Goal: Find specific page/section: Find specific page/section

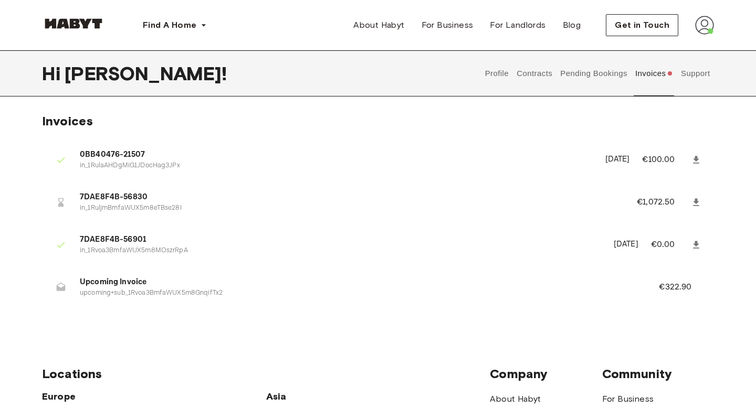
click at [533, 78] on button "Contracts" at bounding box center [534, 73] width 38 height 46
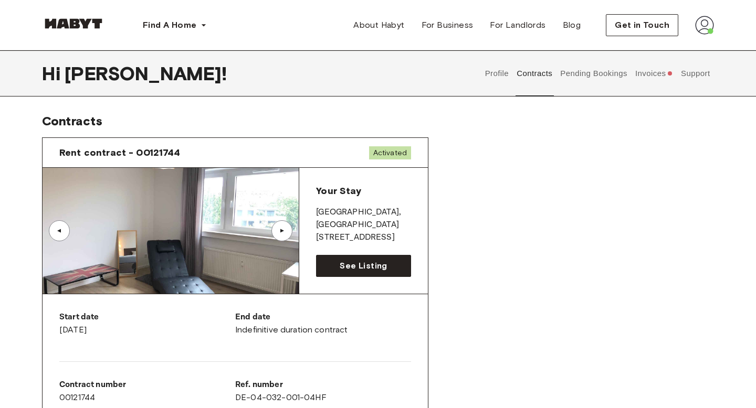
click at [586, 76] on button "Pending Bookings" at bounding box center [594, 73] width 70 height 46
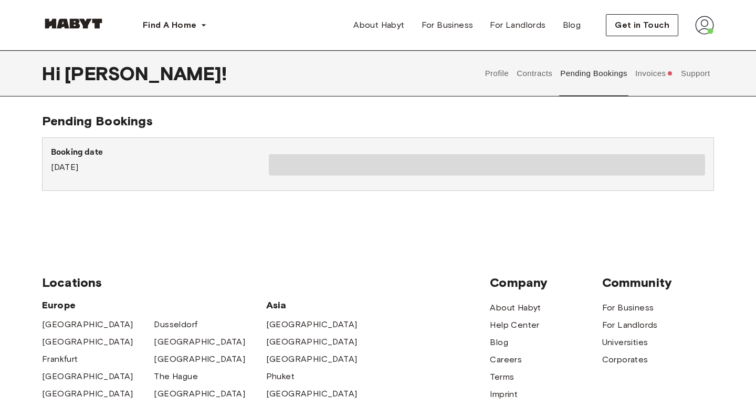
click at [529, 78] on button "Contracts" at bounding box center [534, 73] width 38 height 46
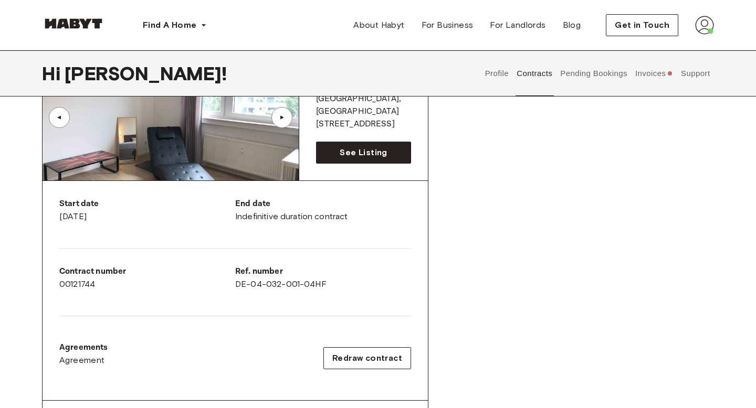
scroll to position [34, 0]
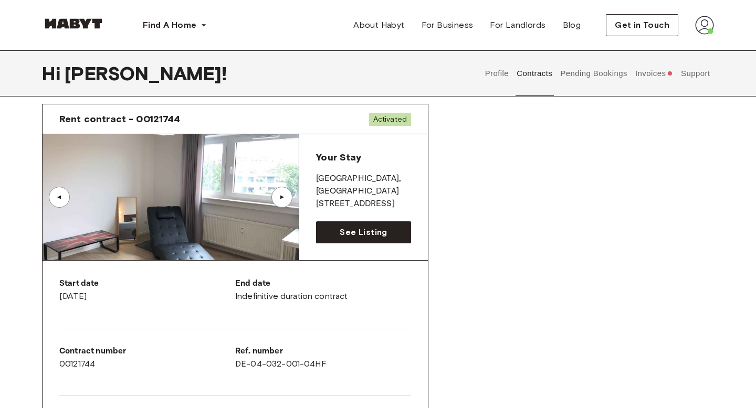
click at [345, 193] on p "FRANKFURT , Sachsenhausen" at bounding box center [363, 185] width 95 height 25
click at [357, 203] on p "[STREET_ADDRESS]" at bounding box center [363, 204] width 95 height 13
click at [578, 61] on button "Pending Bookings" at bounding box center [594, 73] width 70 height 46
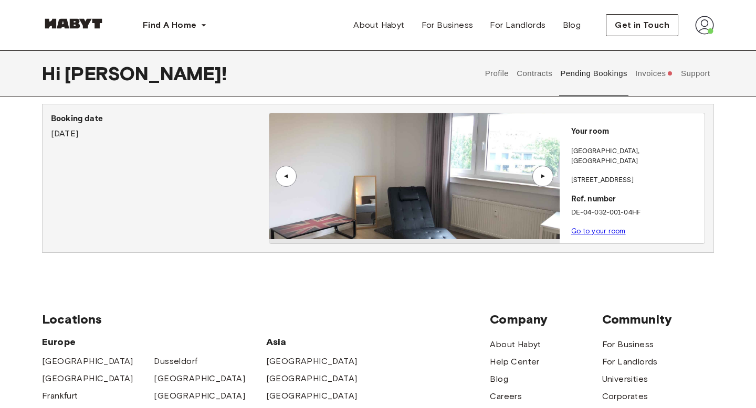
click at [585, 227] on link "Go to your room" at bounding box center [598, 231] width 55 height 8
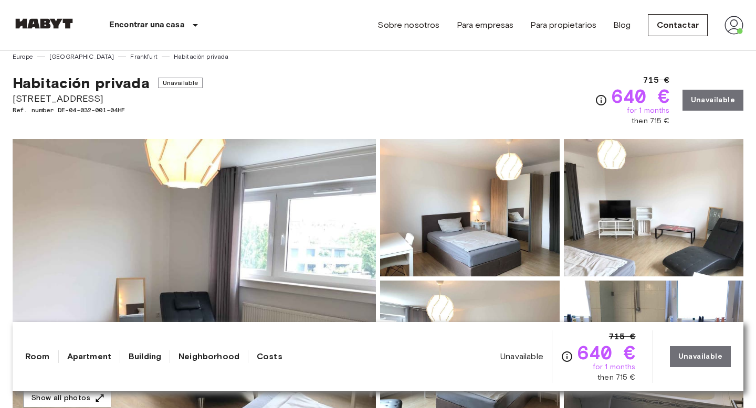
drag, startPoint x: 93, startPoint y: 97, endPoint x: 47, endPoint y: 101, distance: 46.9
click at [45, 101] on span "[STREET_ADDRESS]" at bounding box center [108, 99] width 190 height 14
click at [47, 101] on span "[STREET_ADDRESS]" at bounding box center [108, 99] width 190 height 14
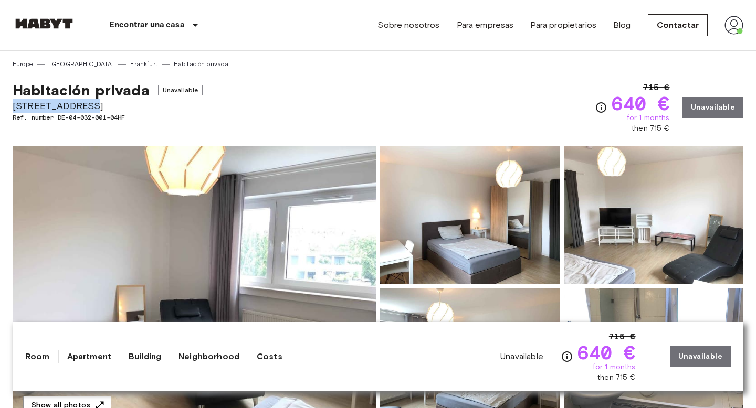
drag, startPoint x: 97, startPoint y: 108, endPoint x: 17, endPoint y: 109, distance: 79.8
click at [16, 109] on span "[STREET_ADDRESS]" at bounding box center [108, 106] width 190 height 14
copy span "[STREET_ADDRESS]"
